Goal: Task Accomplishment & Management: Use online tool/utility

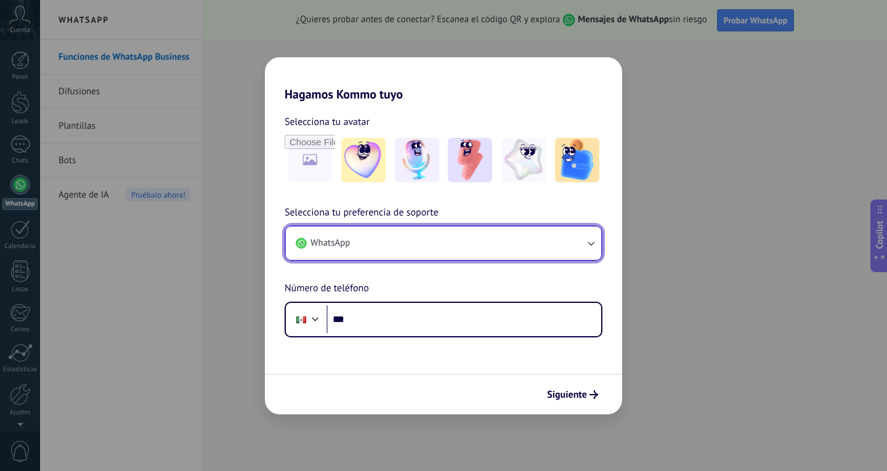
click at [479, 242] on button "WhatsApp" at bounding box center [443, 243] width 315 height 33
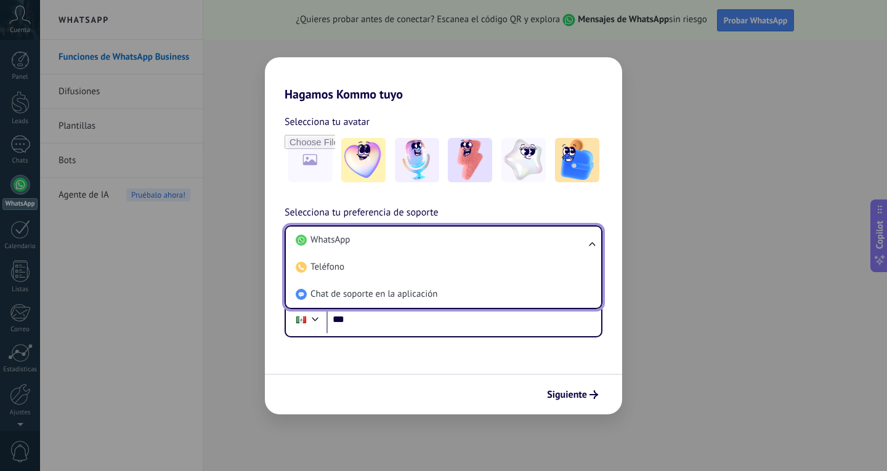
click at [479, 242] on li "WhatsApp" at bounding box center [441, 240] width 301 height 27
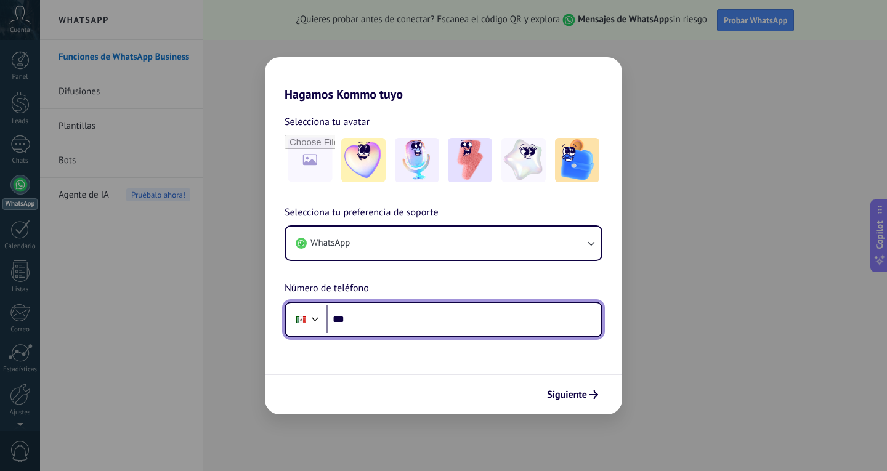
click at [398, 313] on input "***" at bounding box center [463, 320] width 275 height 28
type input "**********"
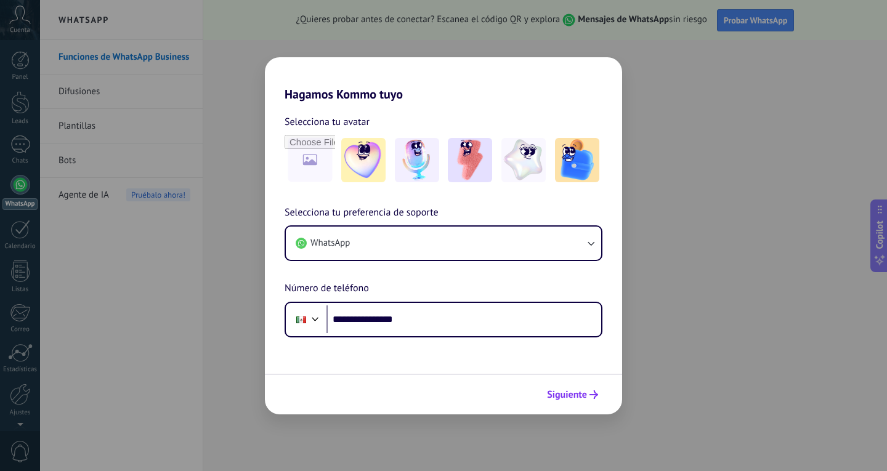
click at [580, 396] on span "Siguiente" at bounding box center [567, 395] width 40 height 9
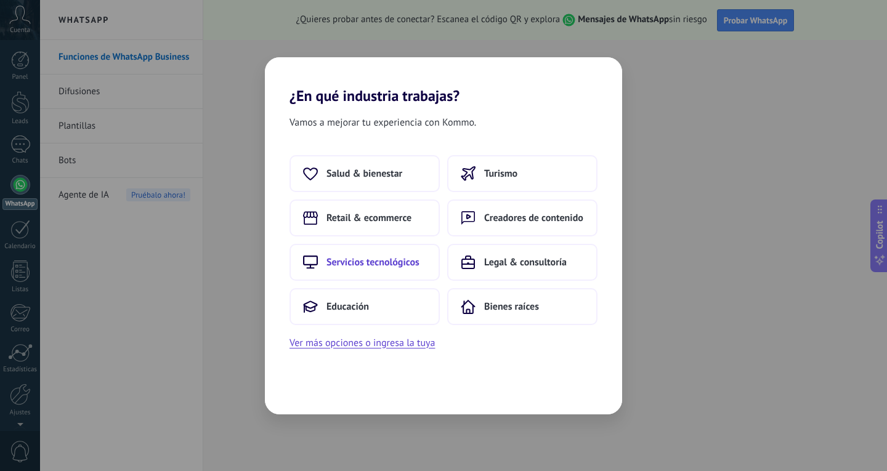
click at [408, 262] on span "Servicios tecnológicos" at bounding box center [372, 262] width 93 height 12
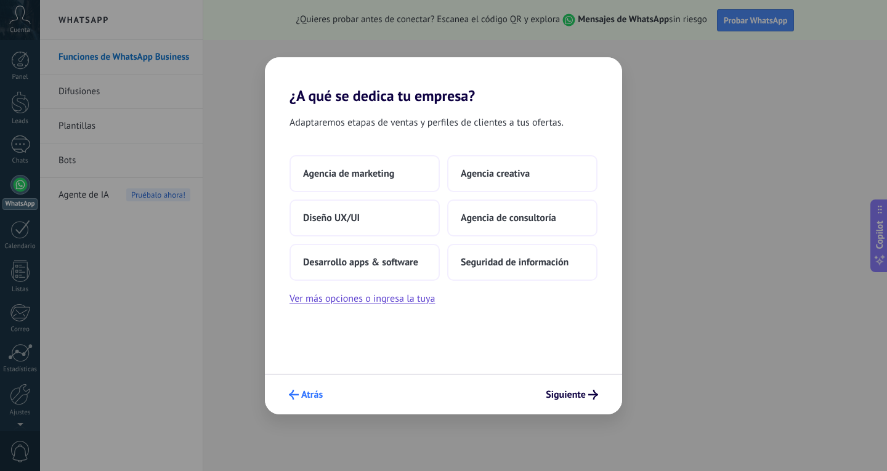
click at [311, 395] on span "Atrás" at bounding box center [312, 395] width 22 height 9
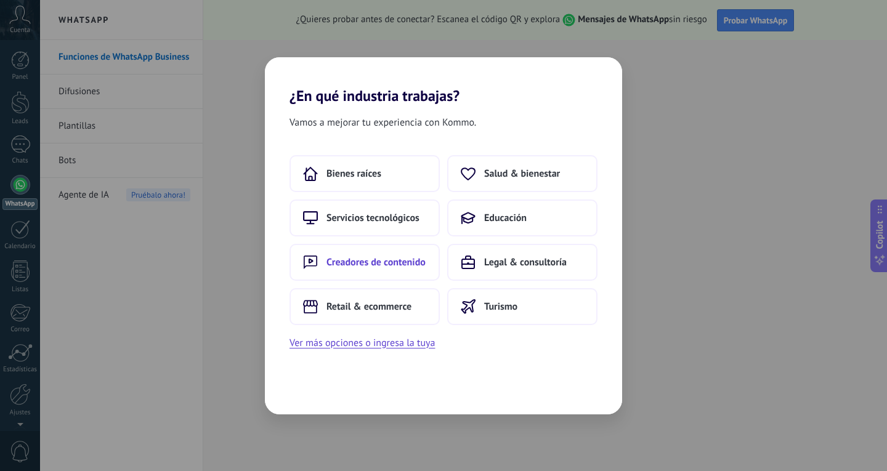
click at [400, 267] on span "Creadores de contenido" at bounding box center [375, 262] width 99 height 12
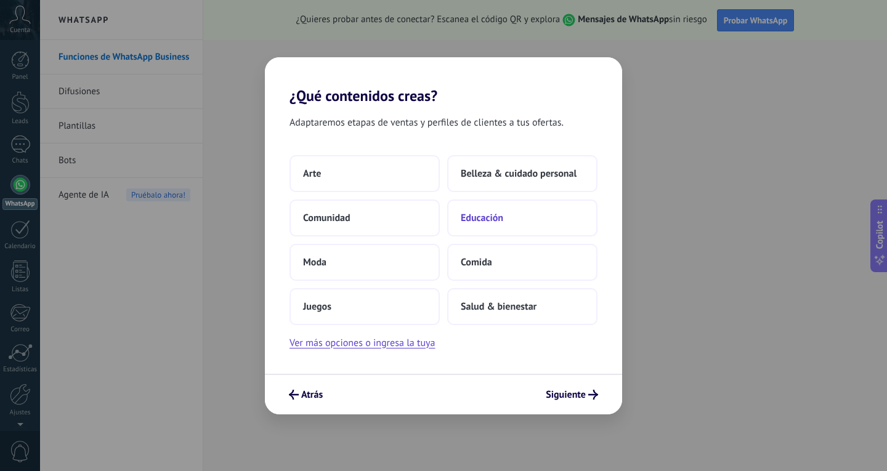
click at [474, 217] on span "Educación" at bounding box center [482, 218] width 42 height 12
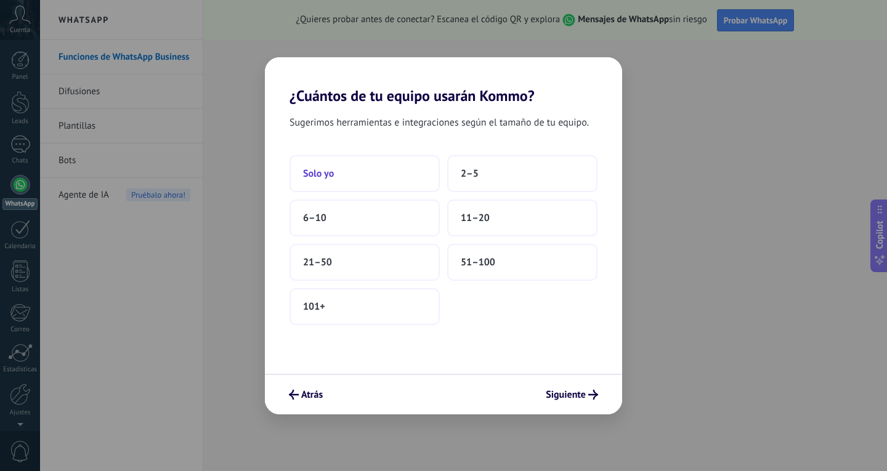
click at [406, 182] on button "Solo yo" at bounding box center [364, 173] width 150 height 37
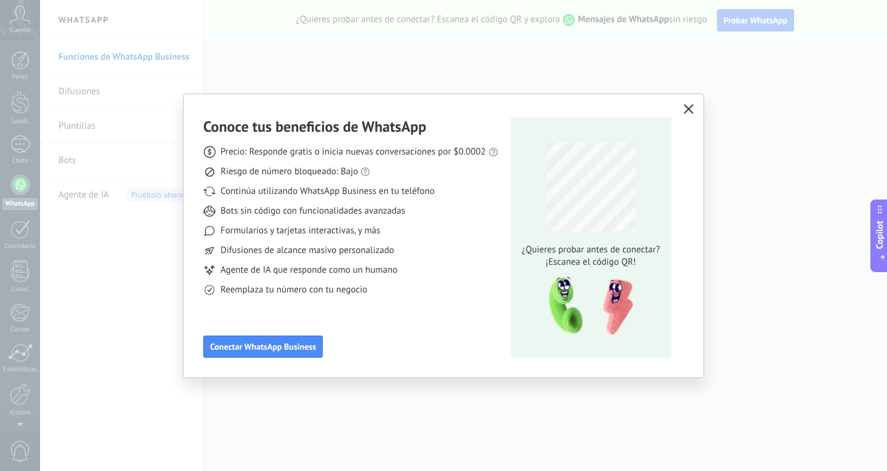
click at [695, 107] on button "button" at bounding box center [689, 109] width 16 height 17
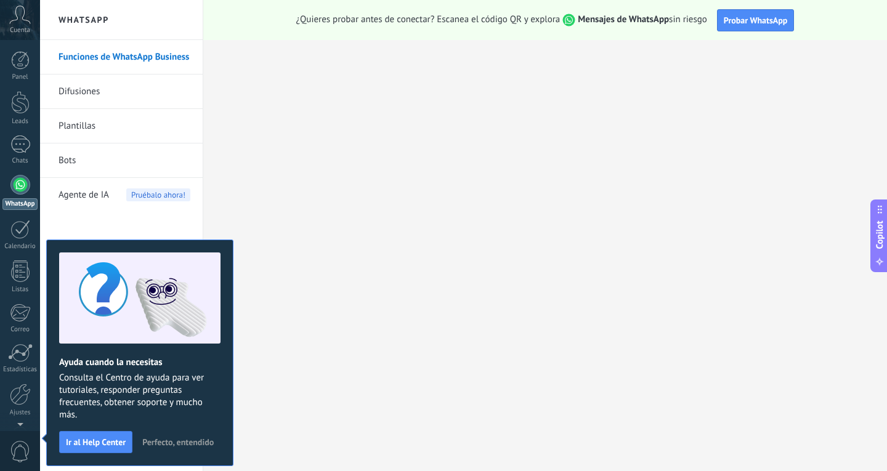
click at [221, 436] on div "Ayuda cuando la necesitas Consulta el Centro de ayuda para ver tutoriales, resp…" at bounding box center [139, 353] width 187 height 227
click at [211, 439] on span "Perfecto, entendido" at bounding box center [177, 442] width 71 height 9
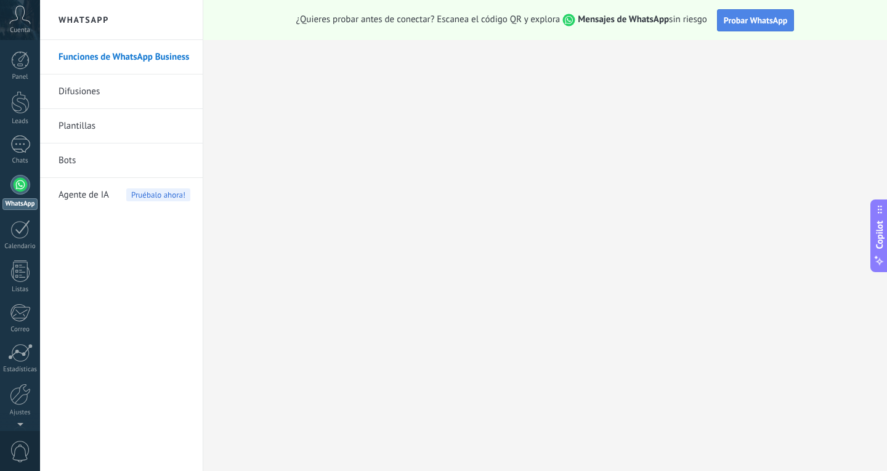
click at [731, 25] on span "Probar WhatsApp" at bounding box center [756, 20] width 64 height 11
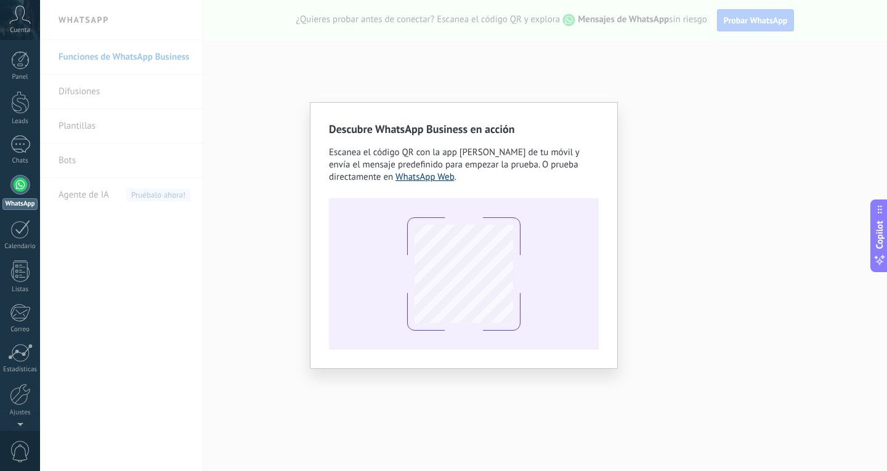
click at [437, 176] on link "WhatsApp Web" at bounding box center [424, 177] width 59 height 12
click at [452, 166] on span "Escanea el código QR con la app [PERSON_NAME] de tu móvil y envía el mensaje pr…" at bounding box center [454, 165] width 250 height 36
click at [482, 73] on div "Descubre WhatsApp Business en acción Escanea el código QR con la app [PERSON_NA…" at bounding box center [463, 235] width 847 height 471
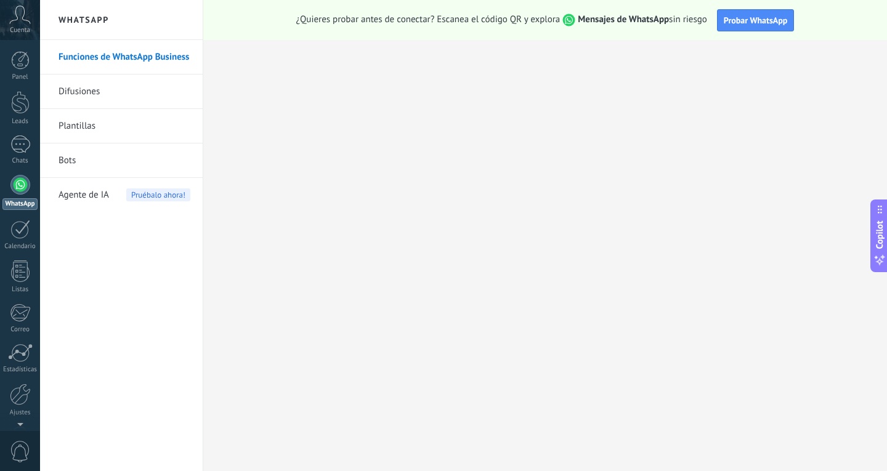
click at [76, 169] on link "Bots" at bounding box center [125, 161] width 132 height 34
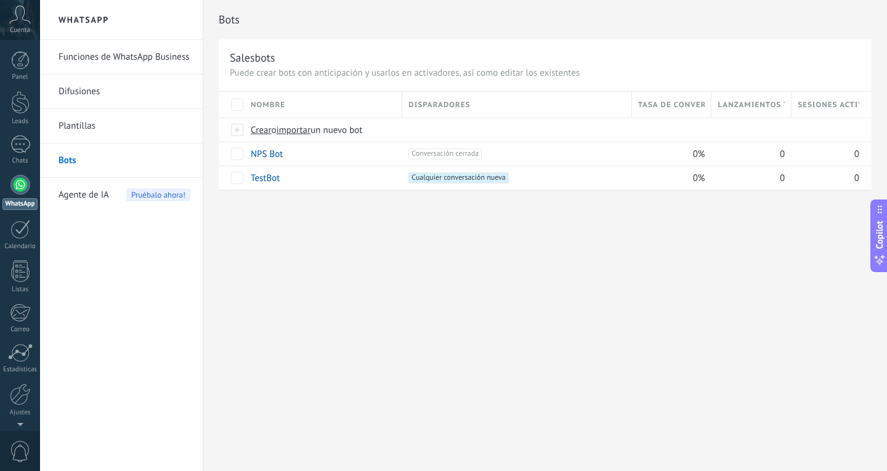
click at [473, 310] on div "Bots Salesbots Puede crear bots con anticipación y usarlos en activadores, así …" at bounding box center [545, 235] width 684 height 471
